Goal: Information Seeking & Learning: Understand process/instructions

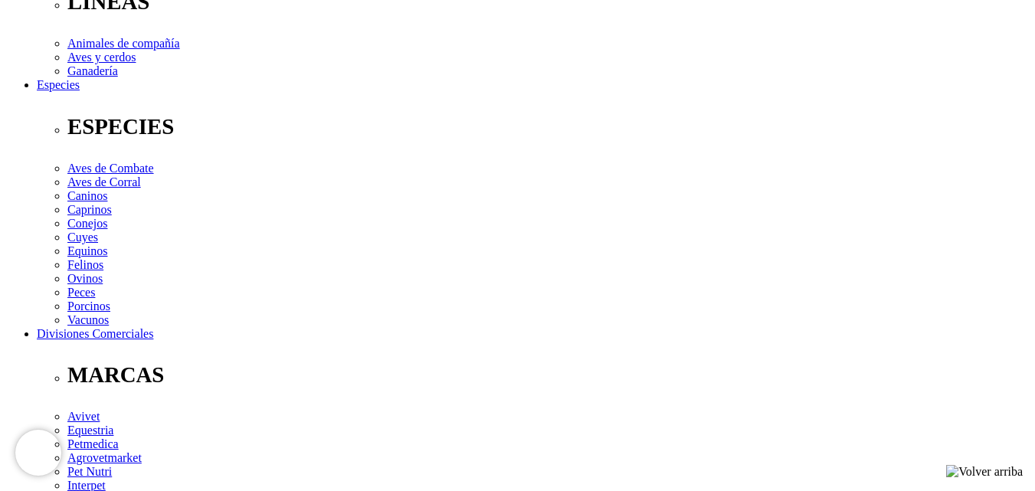
scroll to position [536, 0]
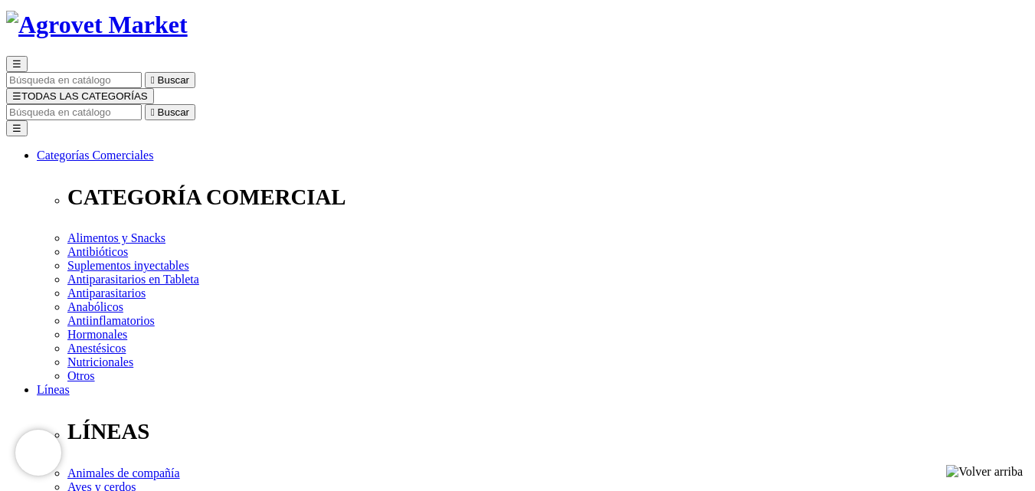
scroll to position [77, 0]
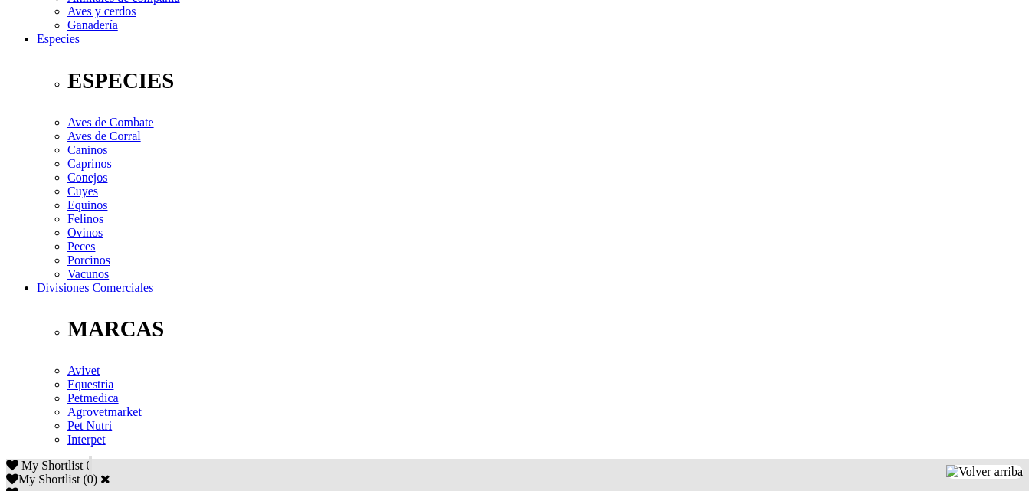
scroll to position [613, 0]
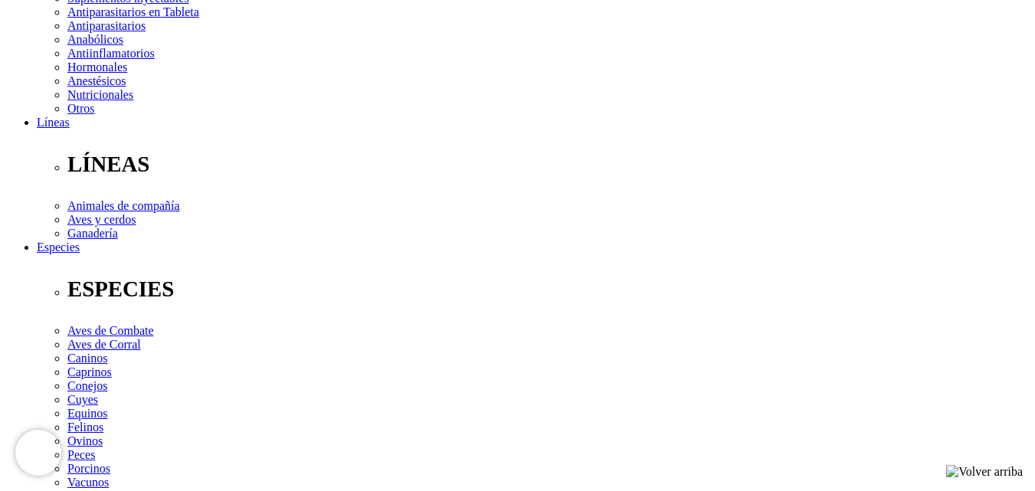
scroll to position [383, 0]
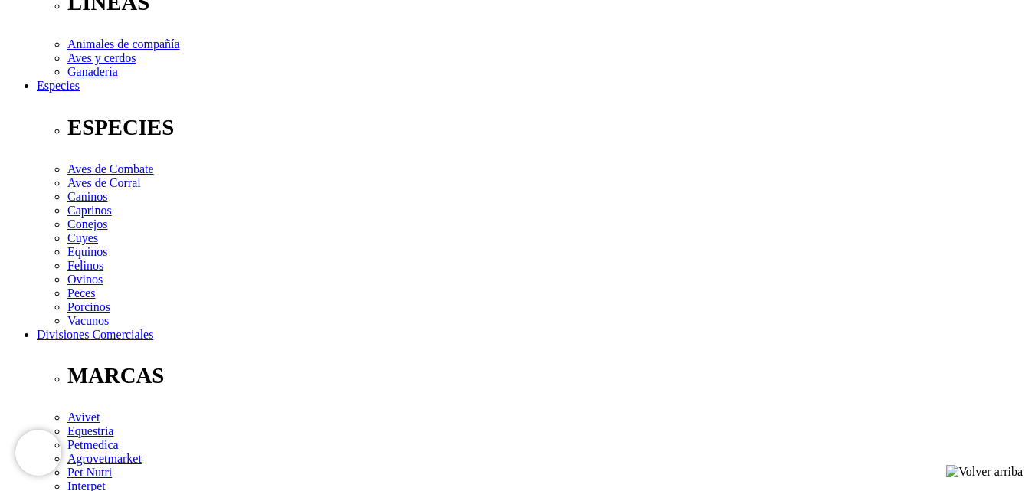
scroll to position [536, 0]
